Goal: Check status: Check status

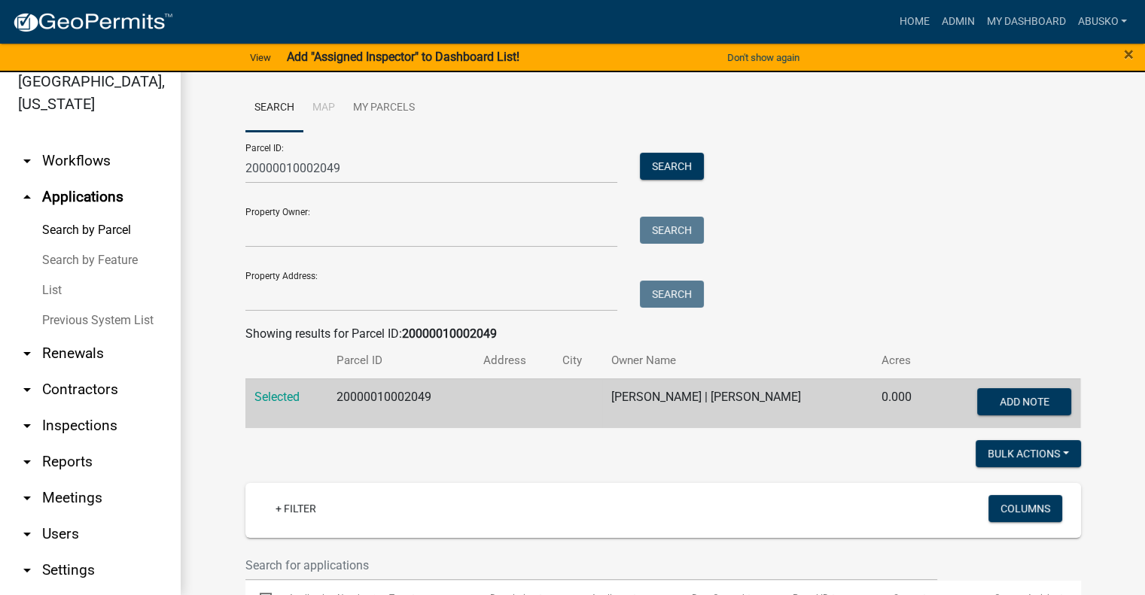
scroll to position [354, 0]
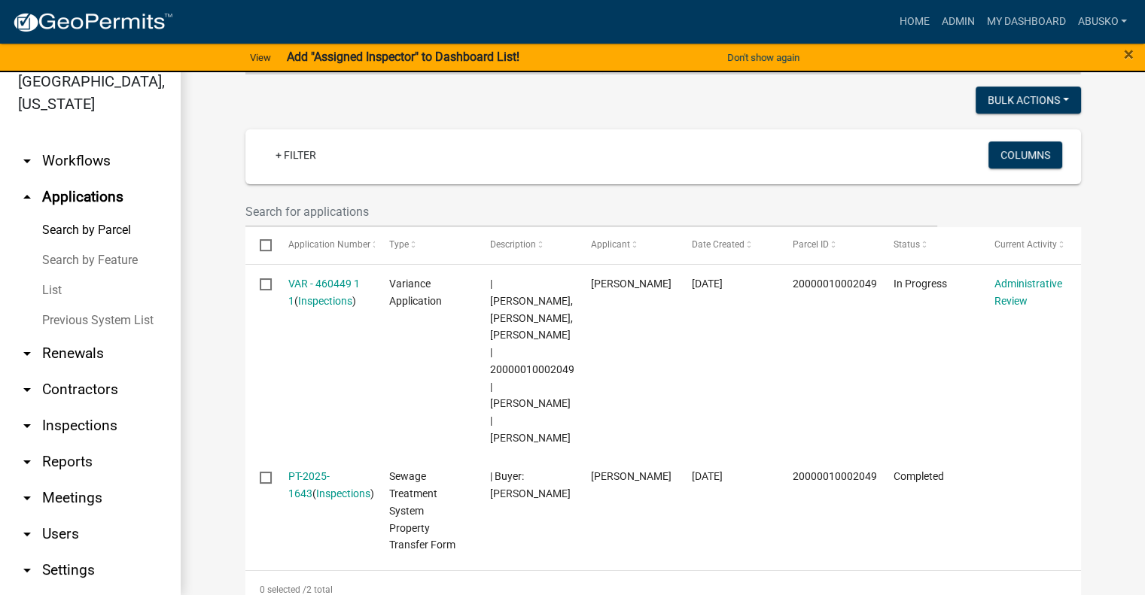
click at [81, 230] on link "Search by Parcel" at bounding box center [90, 230] width 181 height 30
click at [951, 23] on link "Admin" at bounding box center [957, 22] width 45 height 29
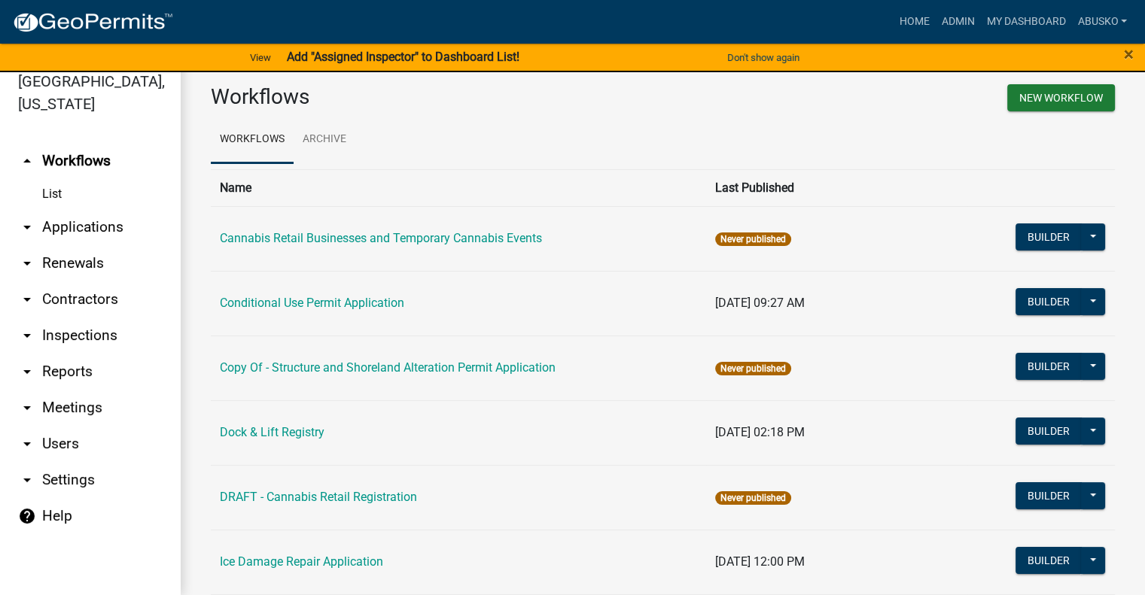
click at [85, 227] on link "arrow_drop_down Applications" at bounding box center [90, 227] width 181 height 36
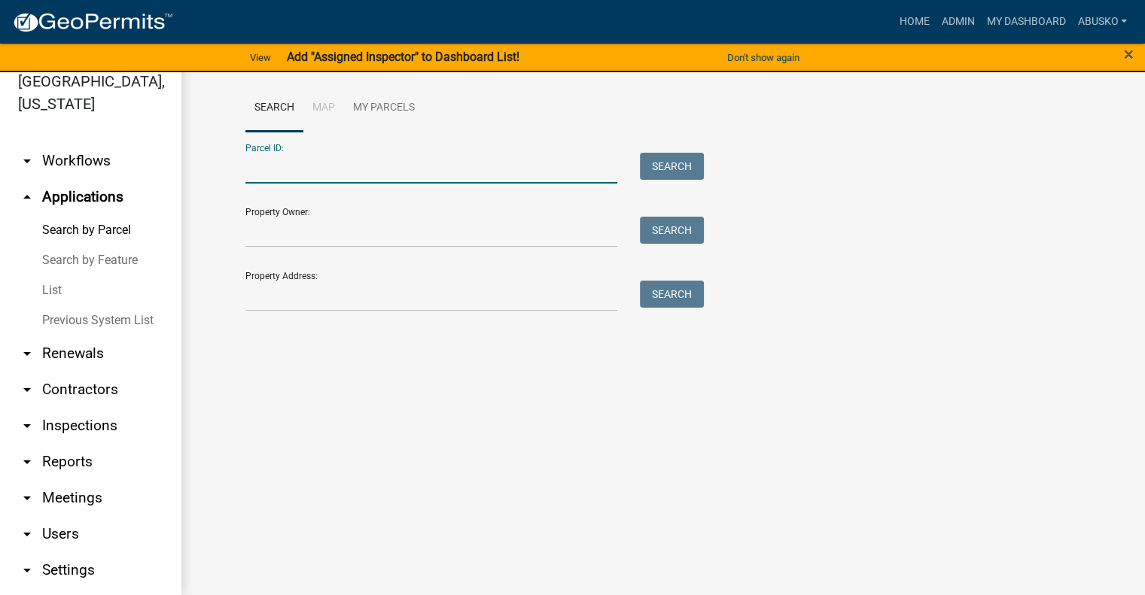
click at [290, 169] on input "Parcel ID:" at bounding box center [431, 168] width 373 height 31
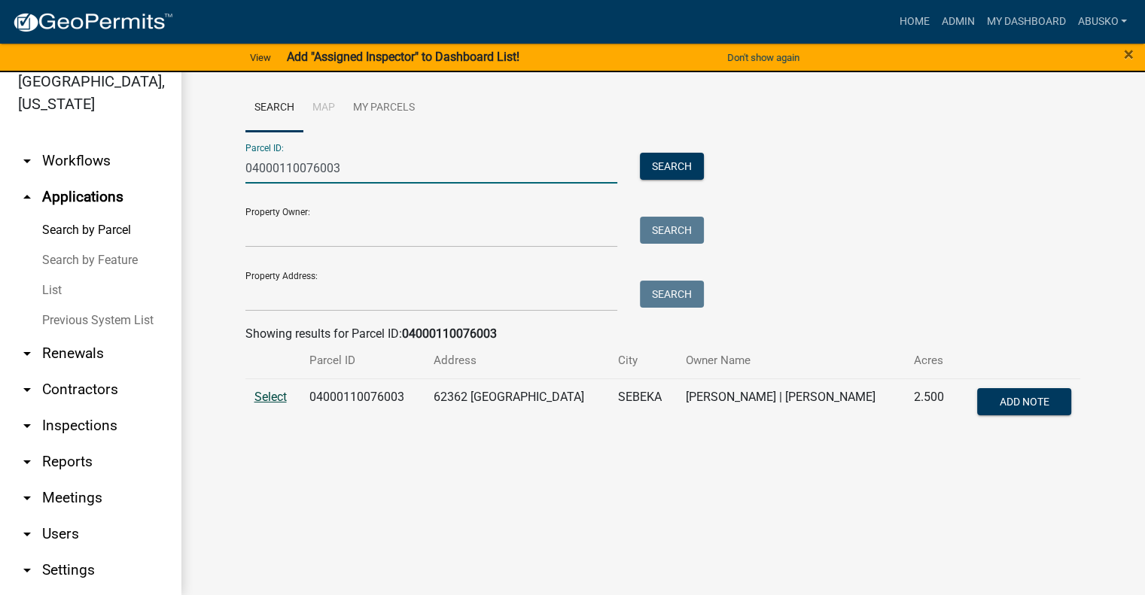
type input "04000110076003"
drag, startPoint x: 271, startPoint y: 399, endPoint x: 334, endPoint y: 432, distance: 71.4
click at [271, 398] on span "Select" at bounding box center [270, 397] width 32 height 14
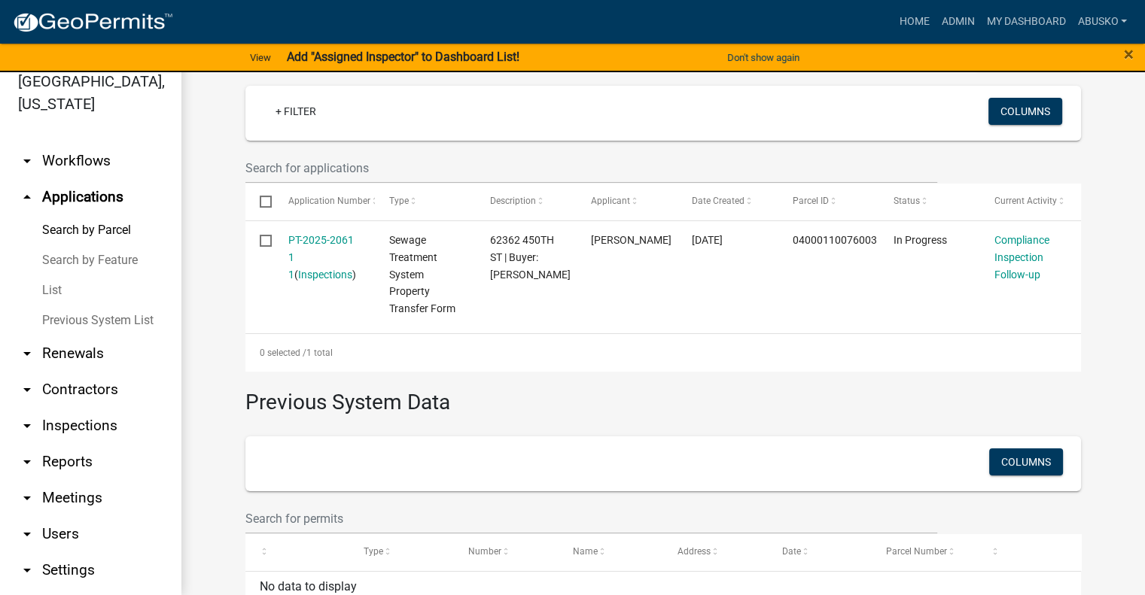
scroll to position [328, 0]
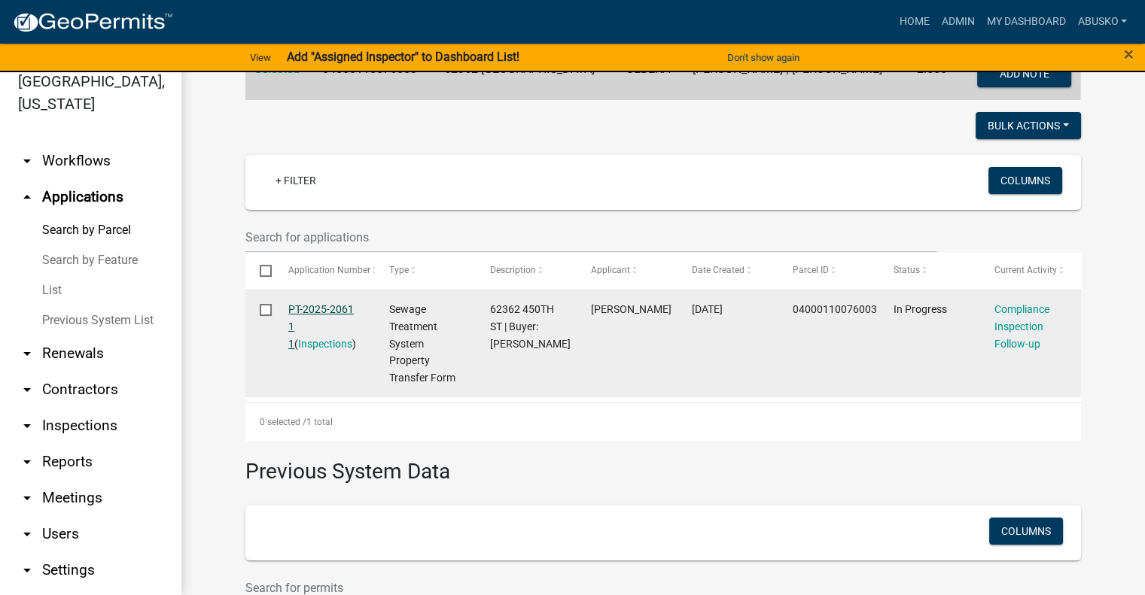
click at [301, 305] on link "PT-2025-2061 1 1" at bounding box center [320, 326] width 65 height 47
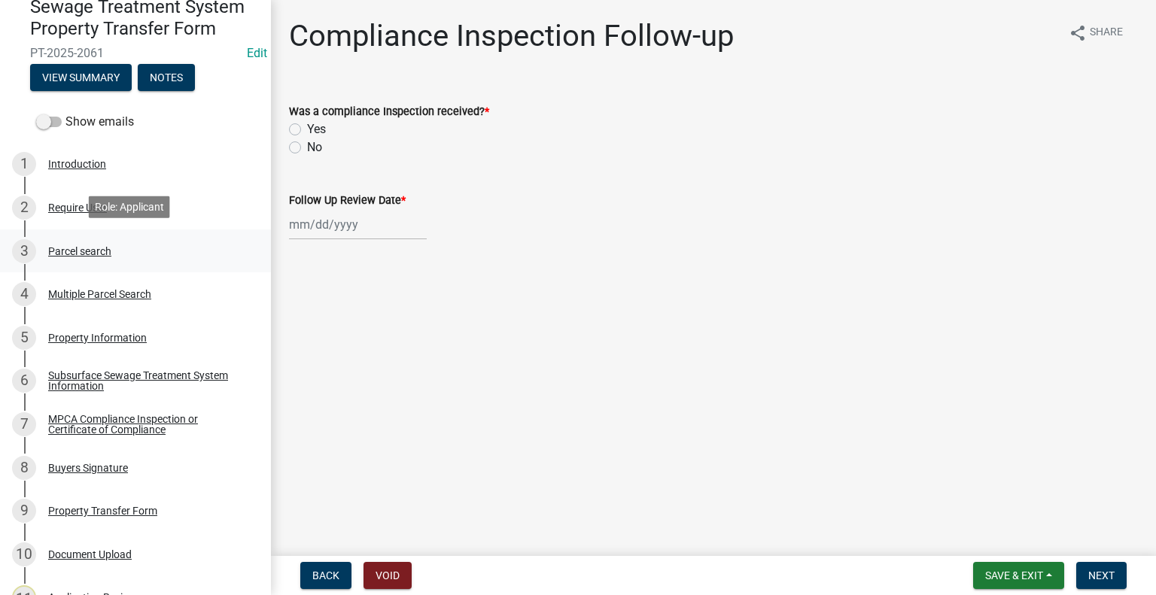
scroll to position [151, 0]
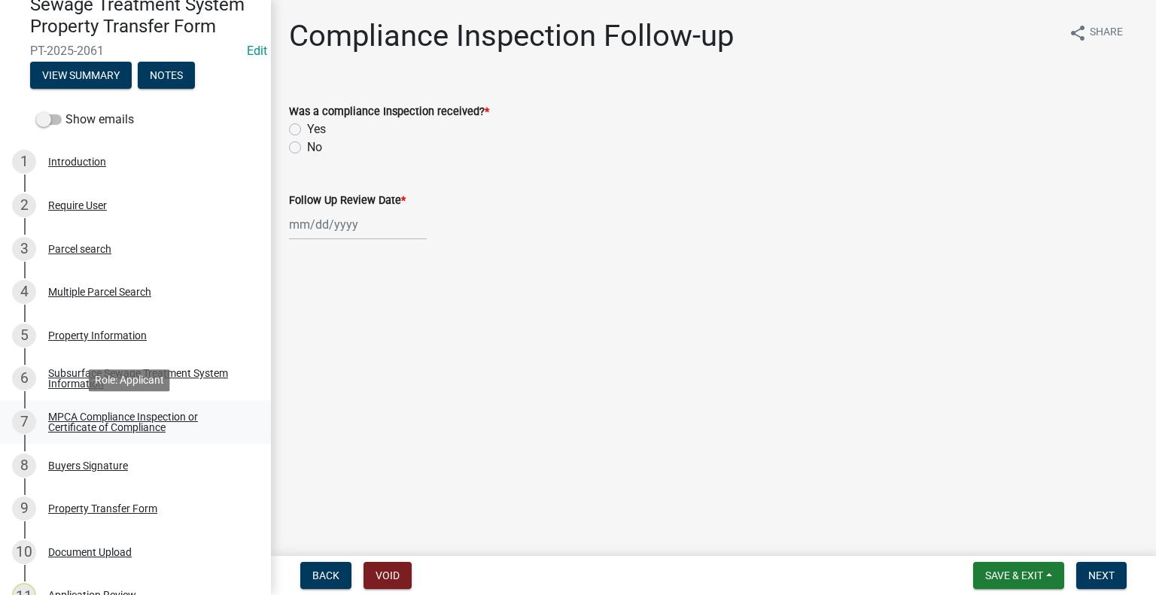
click at [114, 426] on div "MPCA Compliance Inspection or Certificate of Compliance" at bounding box center [147, 422] width 199 height 21
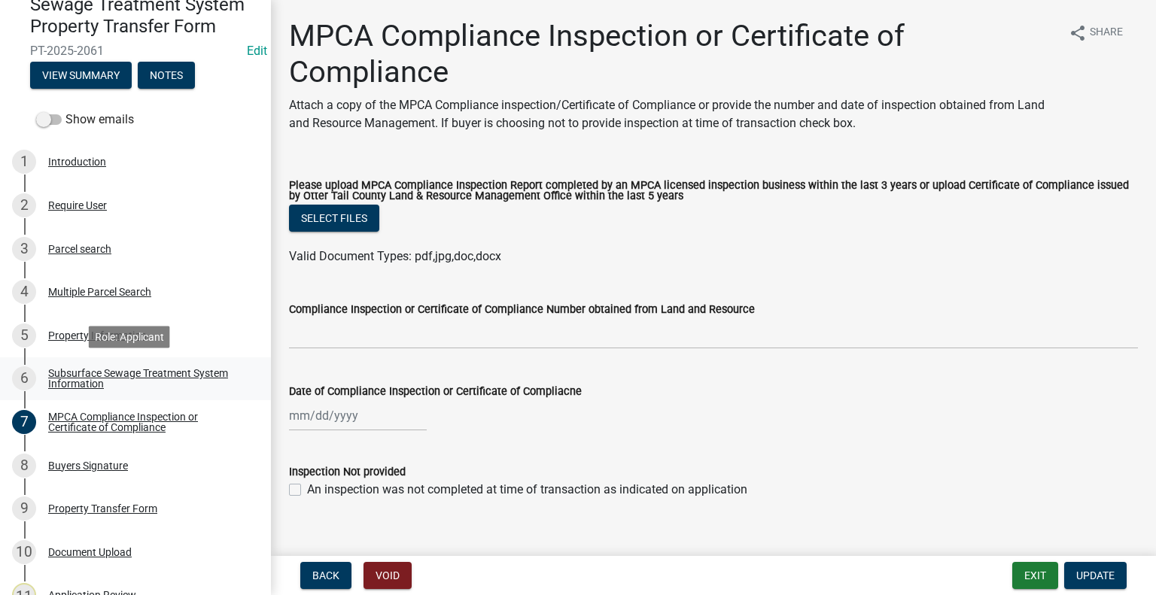
click at [123, 364] on link "6 Subsurface Sewage Treatment System Information" at bounding box center [135, 379] width 271 height 44
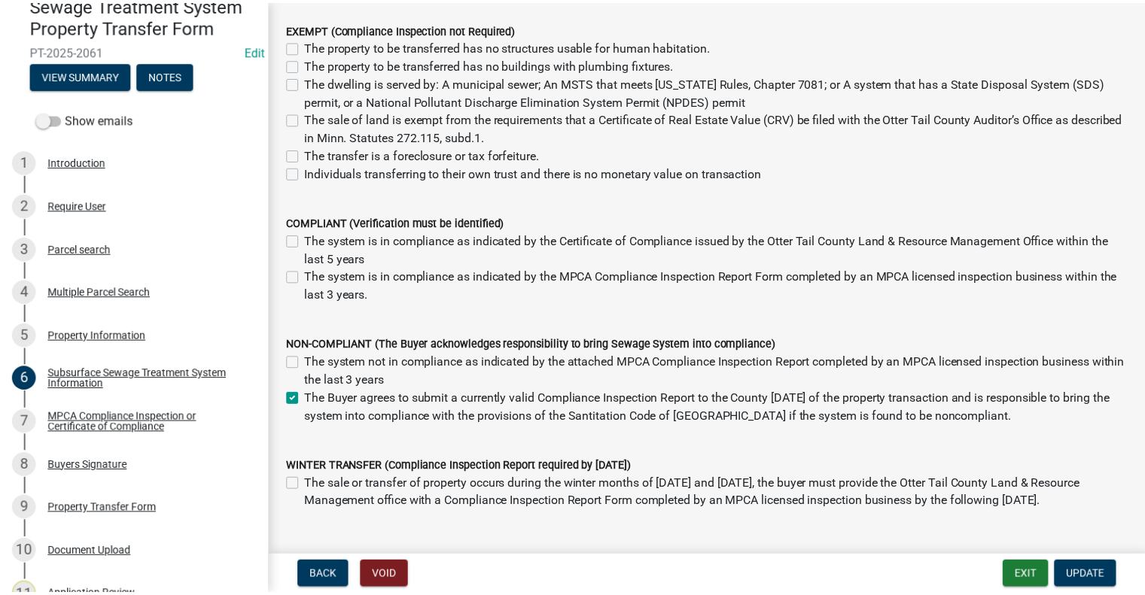
scroll to position [269, 0]
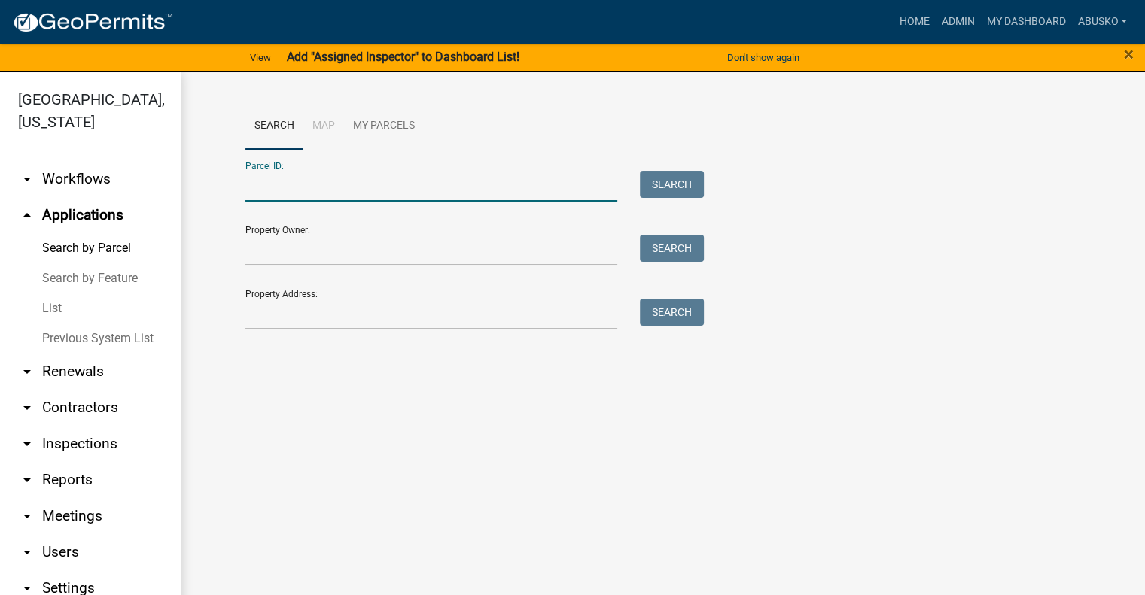
click at [277, 192] on input "Parcel ID:" at bounding box center [431, 186] width 373 height 31
paste input "04000110076000"
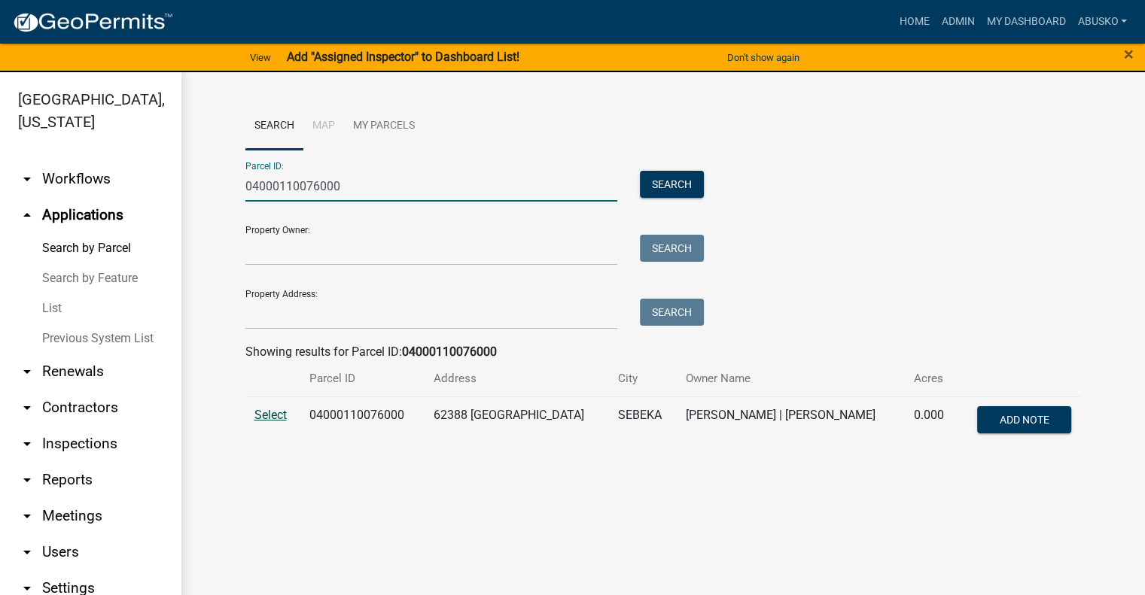
click at [271, 415] on span "Select" at bounding box center [270, 415] width 32 height 14
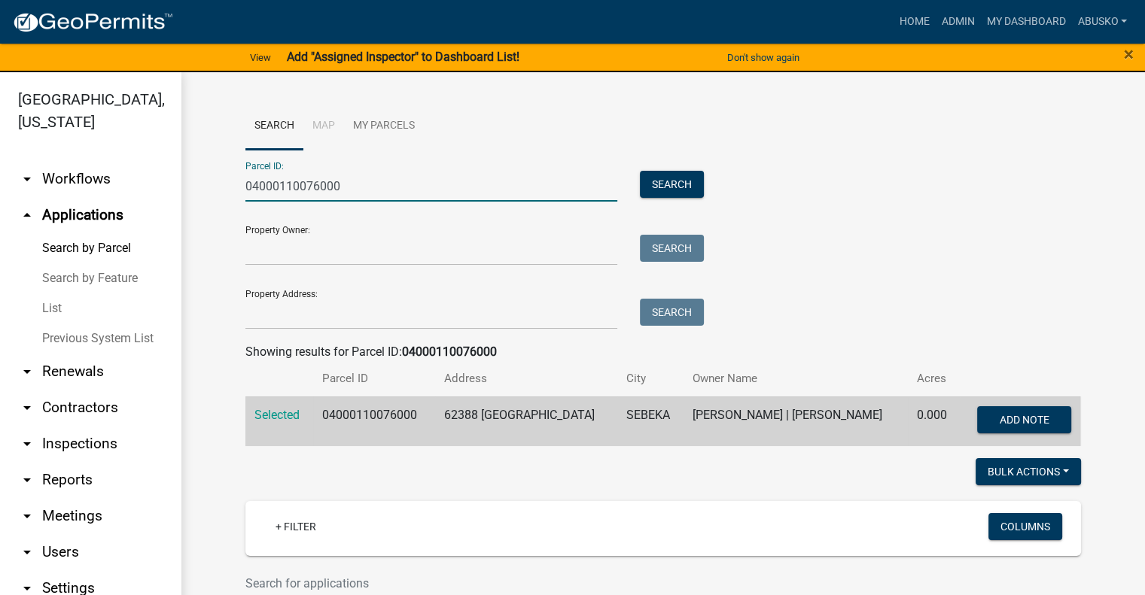
click at [383, 177] on input "04000110076000" at bounding box center [431, 186] width 373 height 31
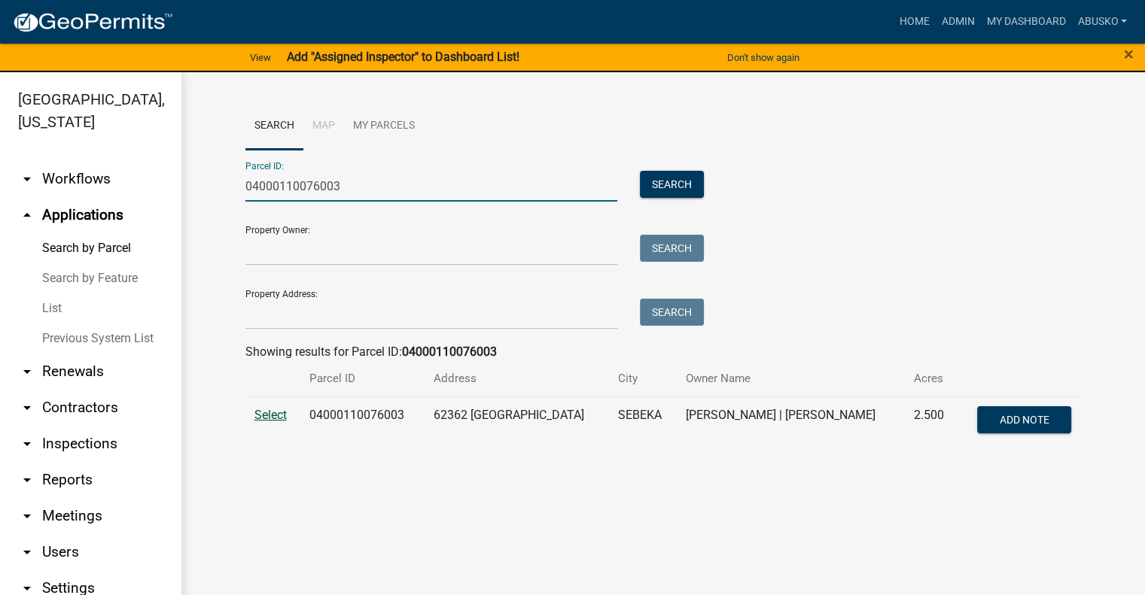
type input "04000110076003"
click at [283, 412] on span "Select" at bounding box center [270, 415] width 32 height 14
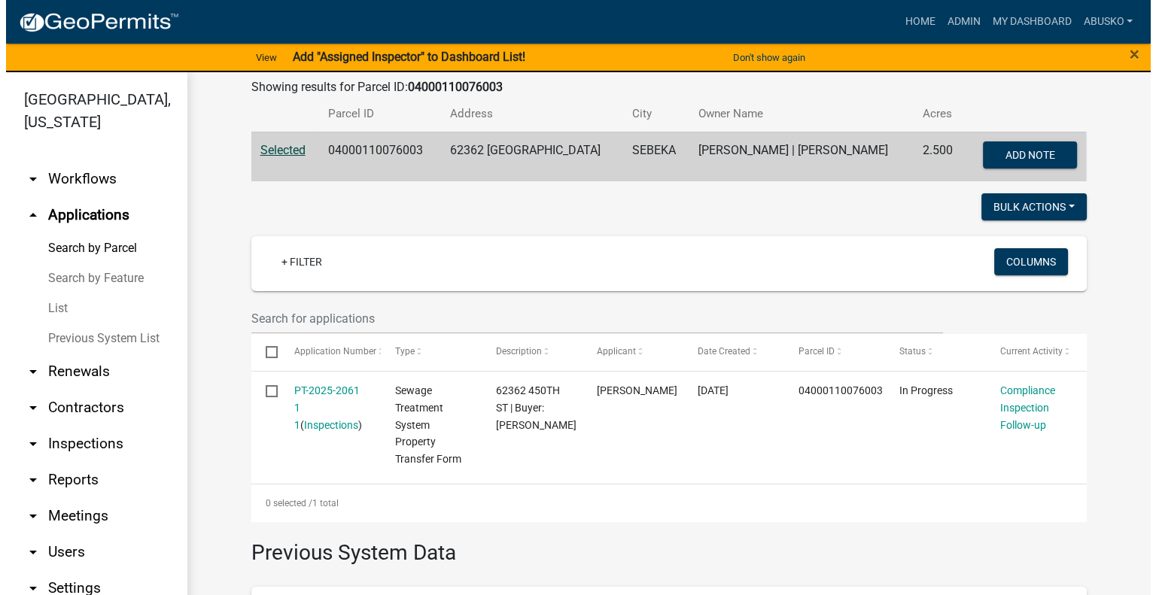
scroll to position [301, 0]
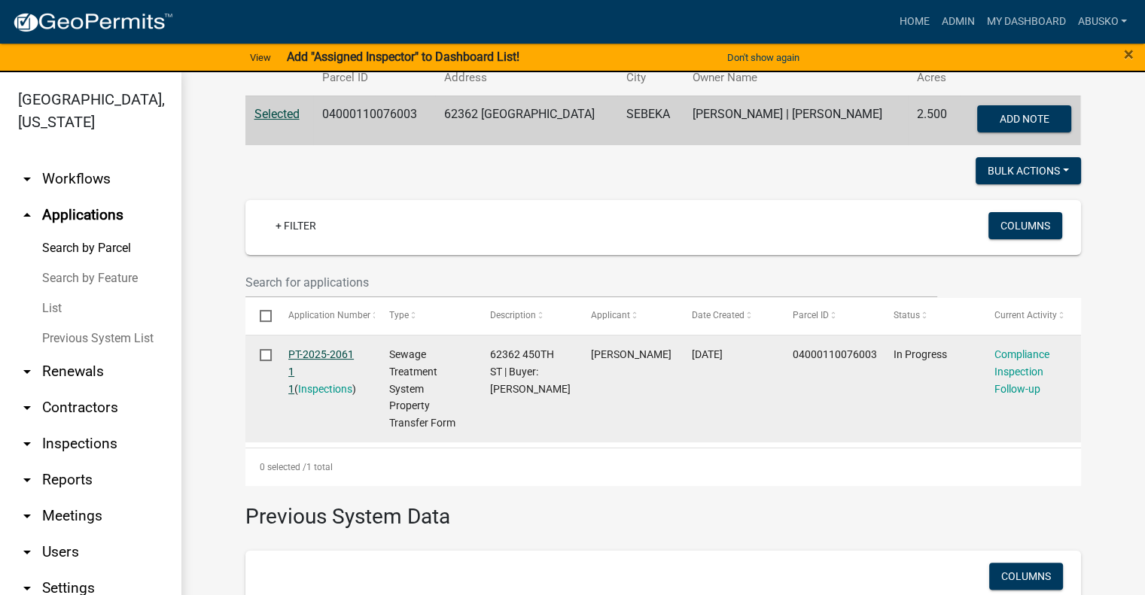
click at [304, 351] on link "PT-2025-2061 1 1" at bounding box center [320, 371] width 65 height 47
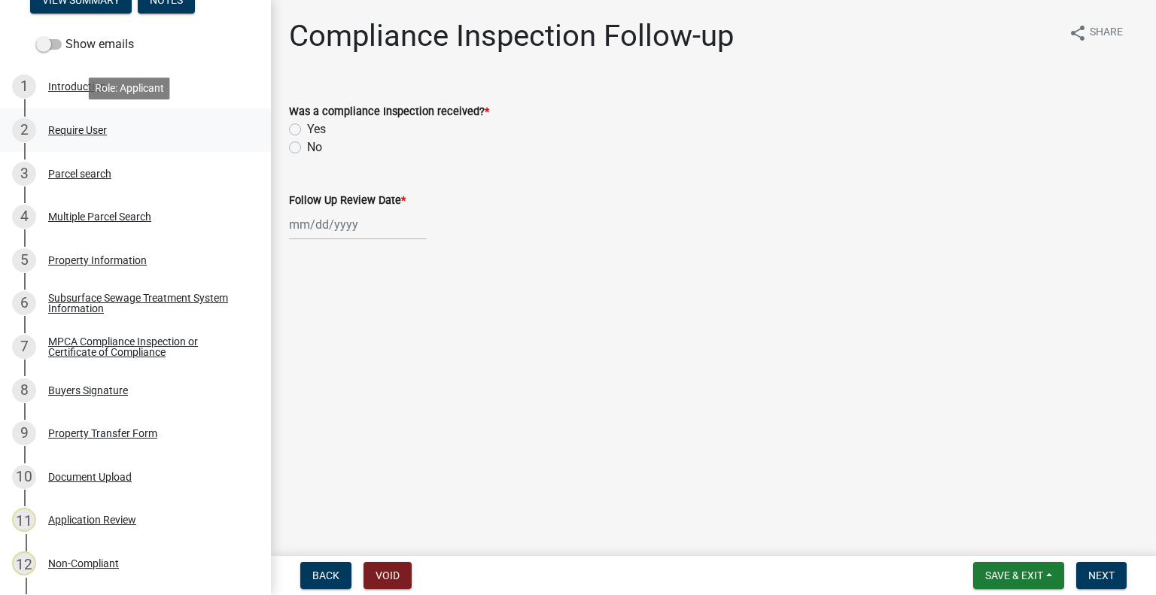
scroll to position [75, 0]
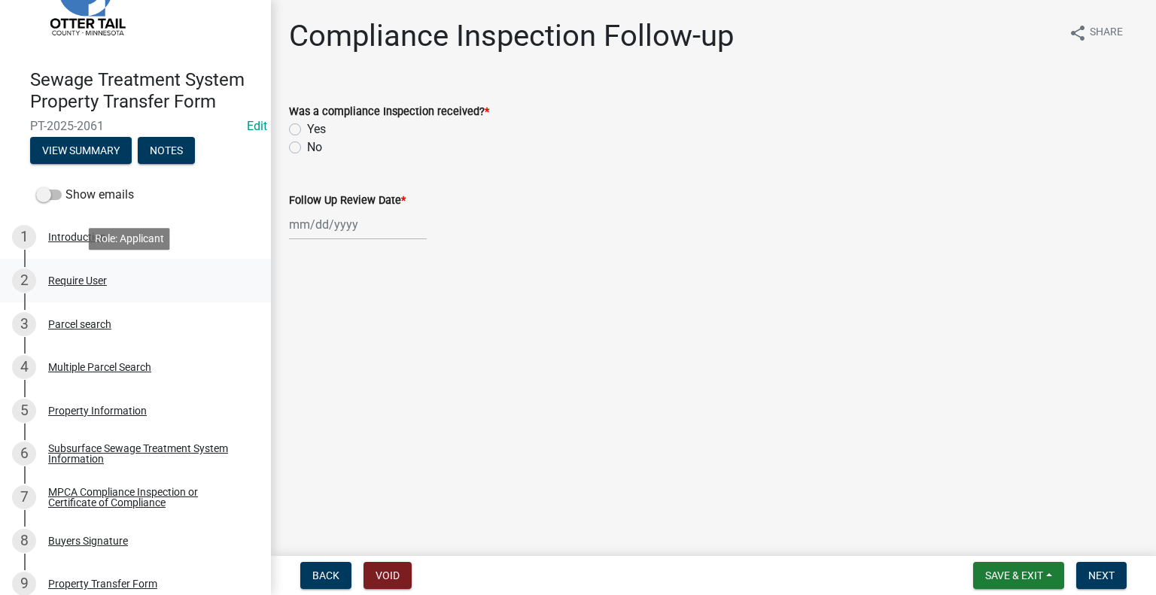
click at [81, 281] on div "Require User" at bounding box center [77, 280] width 59 height 11
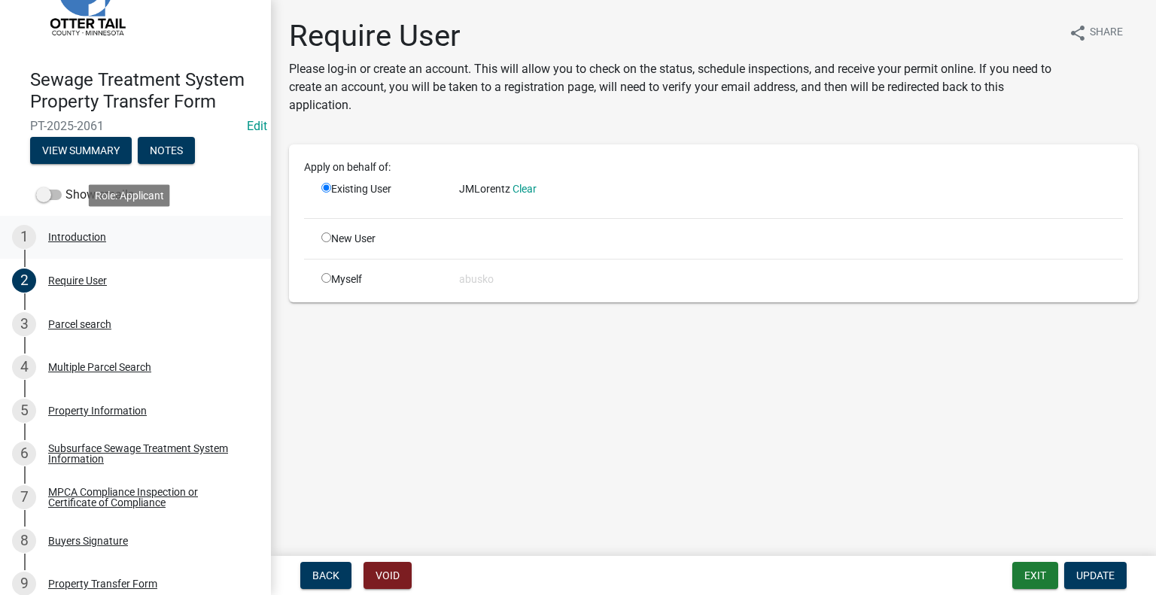
click at [73, 238] on div "Introduction" at bounding box center [77, 237] width 58 height 11
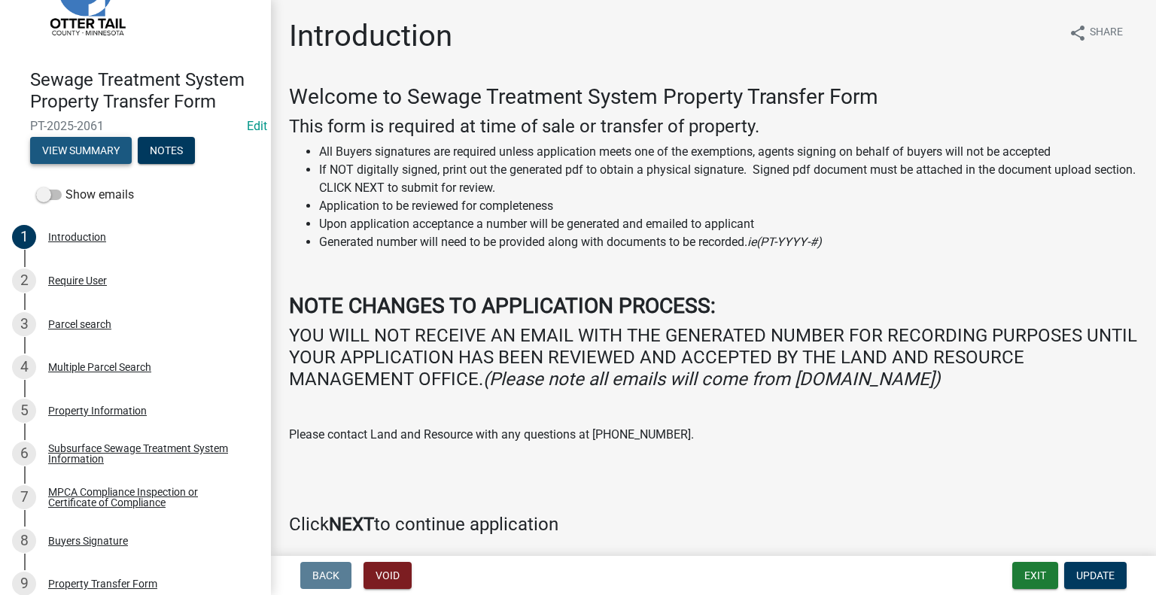
click at [100, 153] on button "View Summary" at bounding box center [81, 150] width 102 height 27
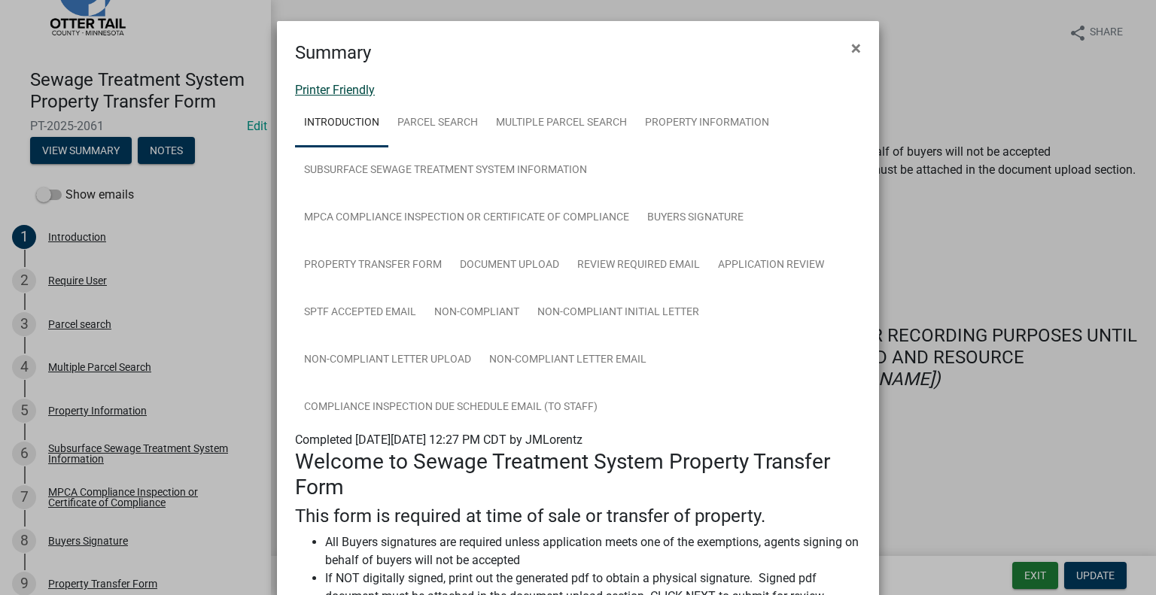
click at [327, 90] on link "Printer Friendly" at bounding box center [335, 90] width 80 height 14
drag, startPoint x: 853, startPoint y: 50, endPoint x: 838, endPoint y: 64, distance: 20.3
click at [853, 50] on span "×" at bounding box center [856, 48] width 10 height 21
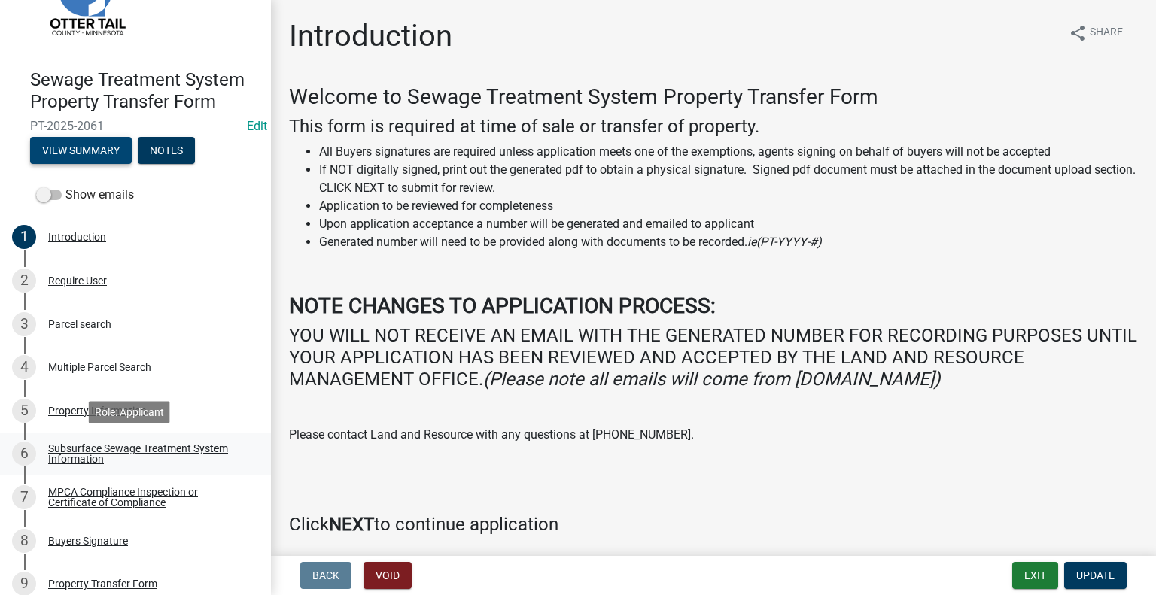
scroll to position [394, 0]
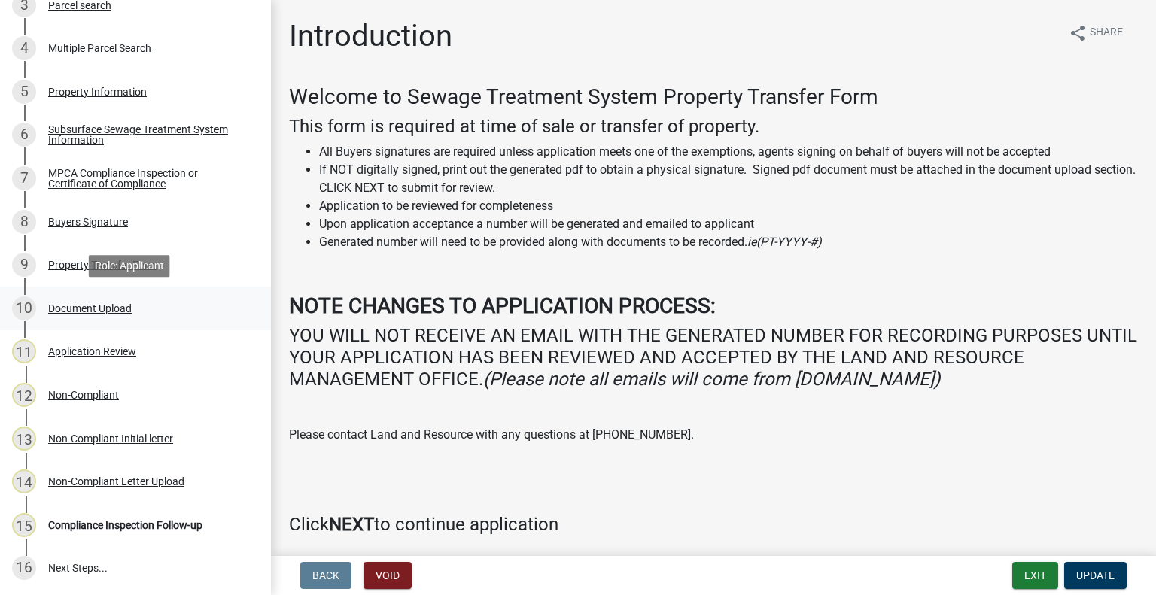
click at [123, 308] on div "Document Upload" at bounding box center [90, 308] width 84 height 11
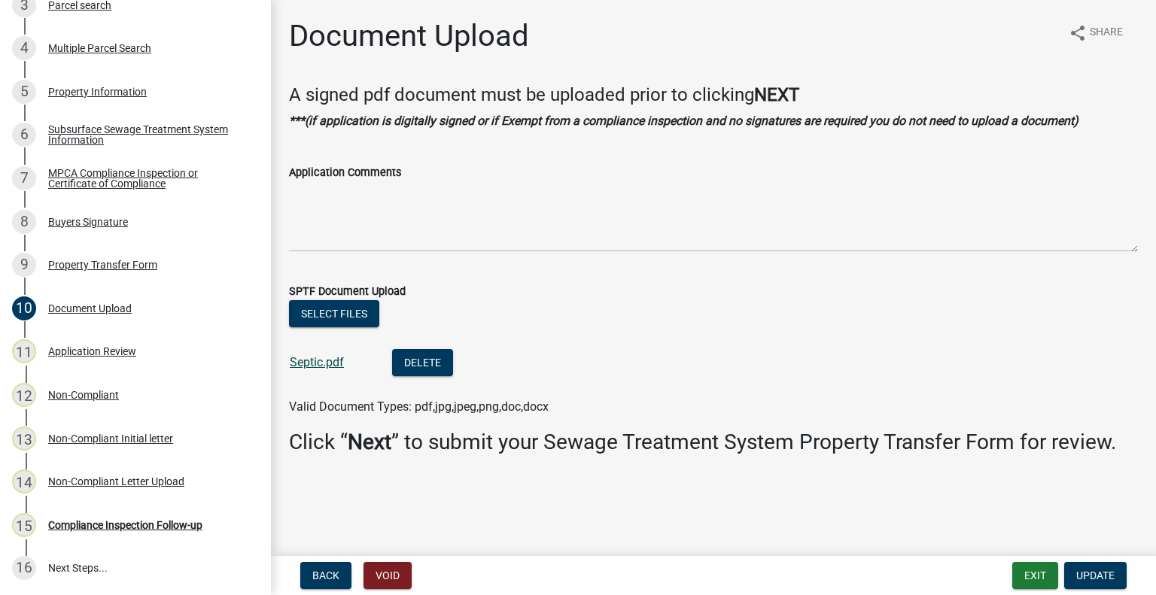
click at [319, 369] on link "Septic.pdf" at bounding box center [317, 362] width 54 height 14
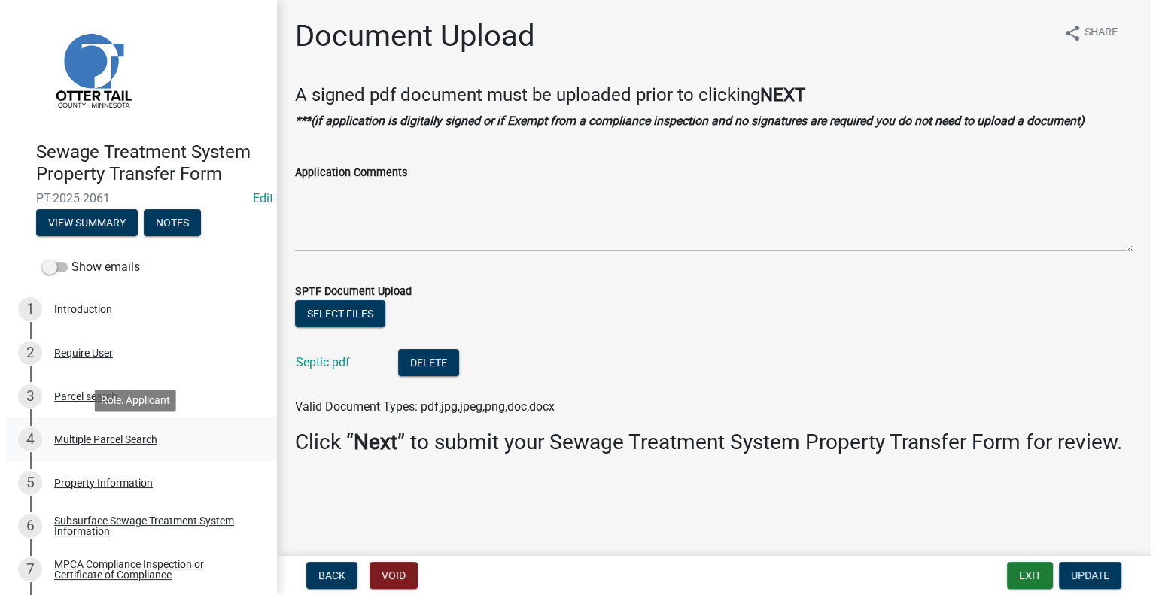
scroll to position [0, 0]
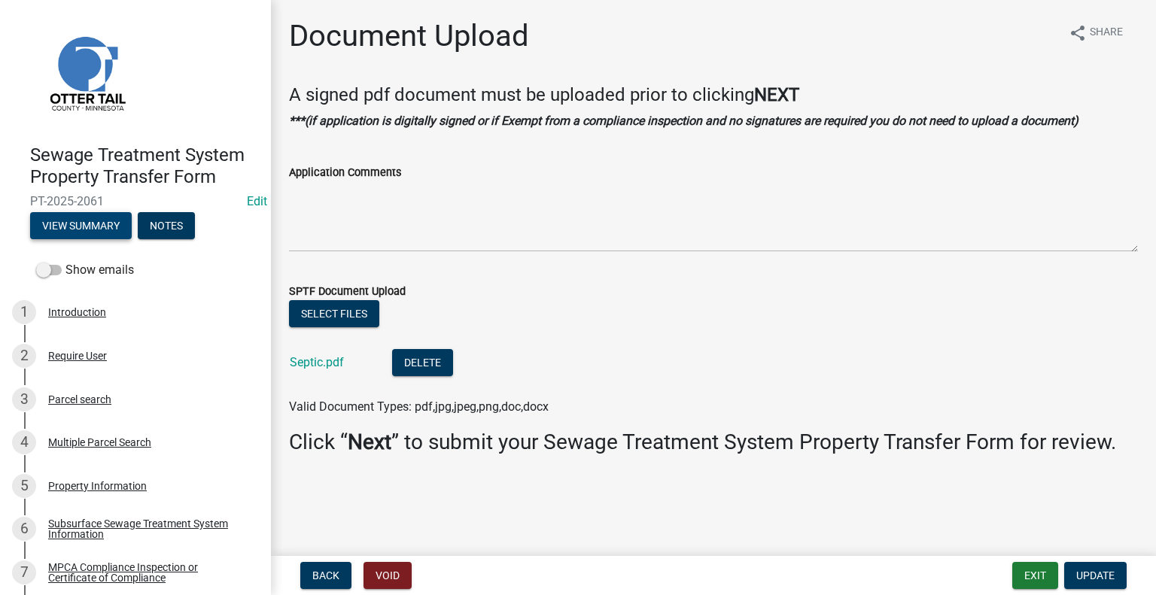
click at [102, 221] on button "View Summary" at bounding box center [81, 225] width 102 height 27
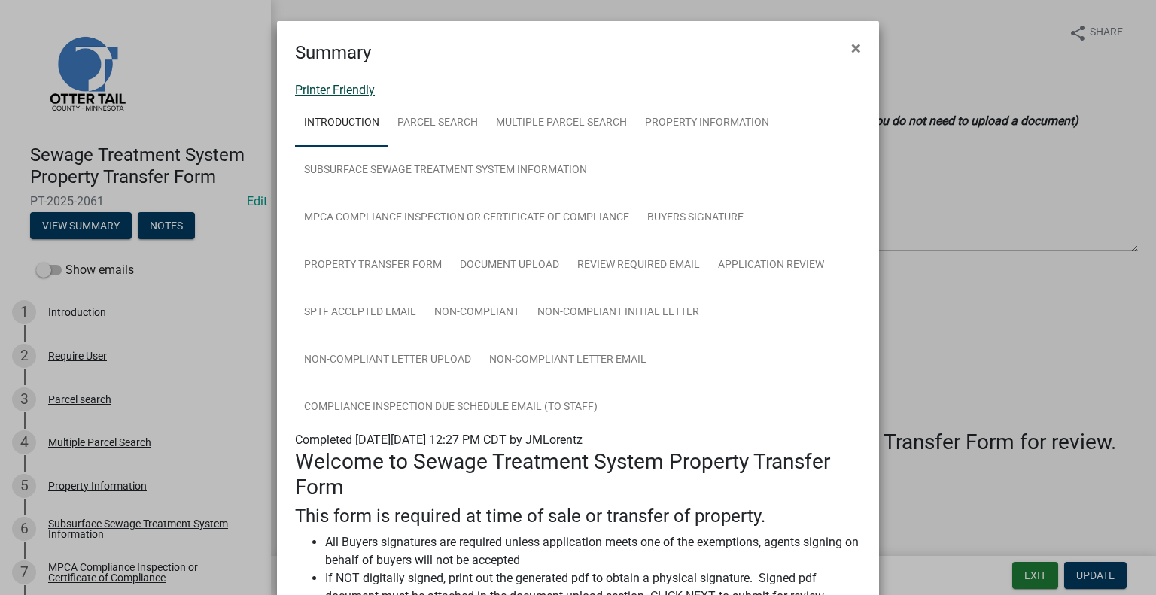
click at [337, 87] on link "Printer Friendly" at bounding box center [335, 90] width 80 height 14
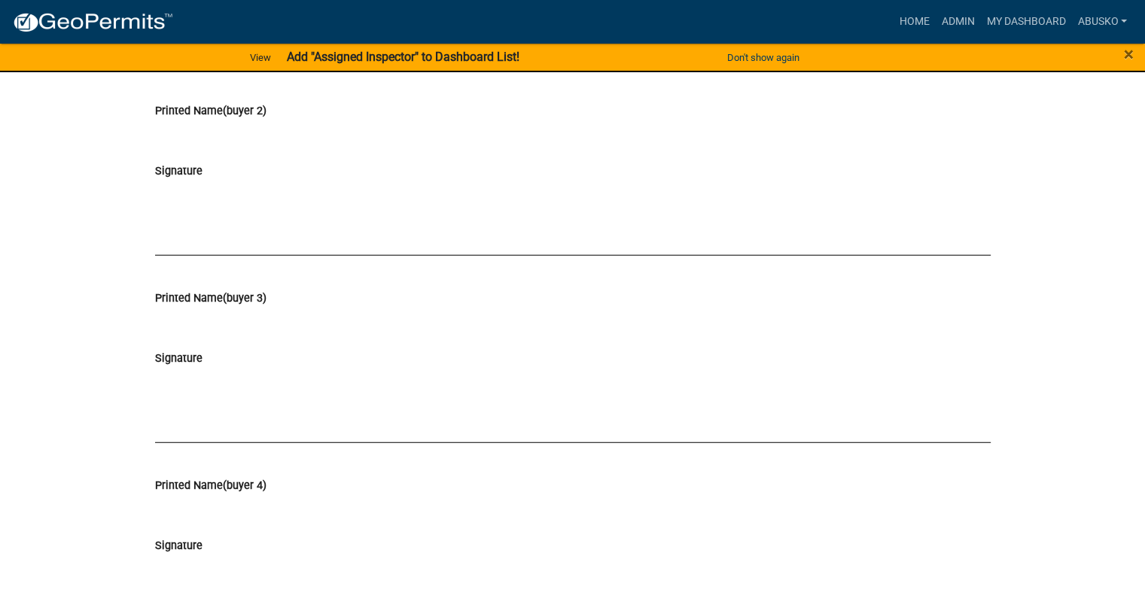
scroll to position [3688, 0]
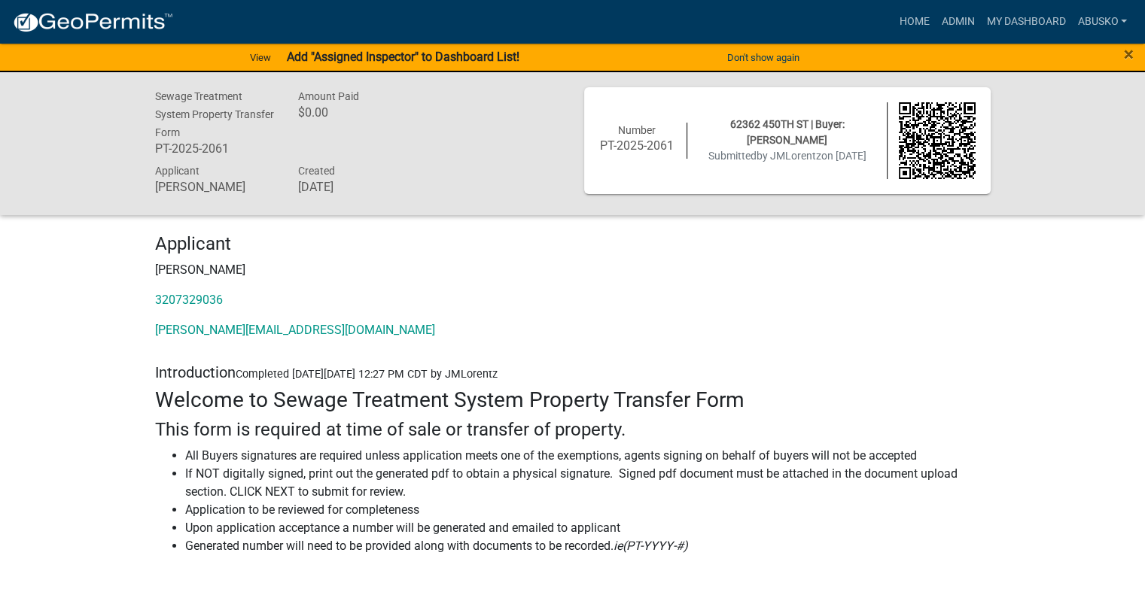
click at [247, 370] on span "Completed [DATE][DATE] 12:27 PM CDT by JMLorentz" at bounding box center [367, 374] width 262 height 13
click at [249, 370] on span "Completed [DATE][DATE] 12:27 PM CDT by JMLorentz" at bounding box center [367, 374] width 262 height 13
